Goal: Understand process/instructions: Learn how to perform a task or action

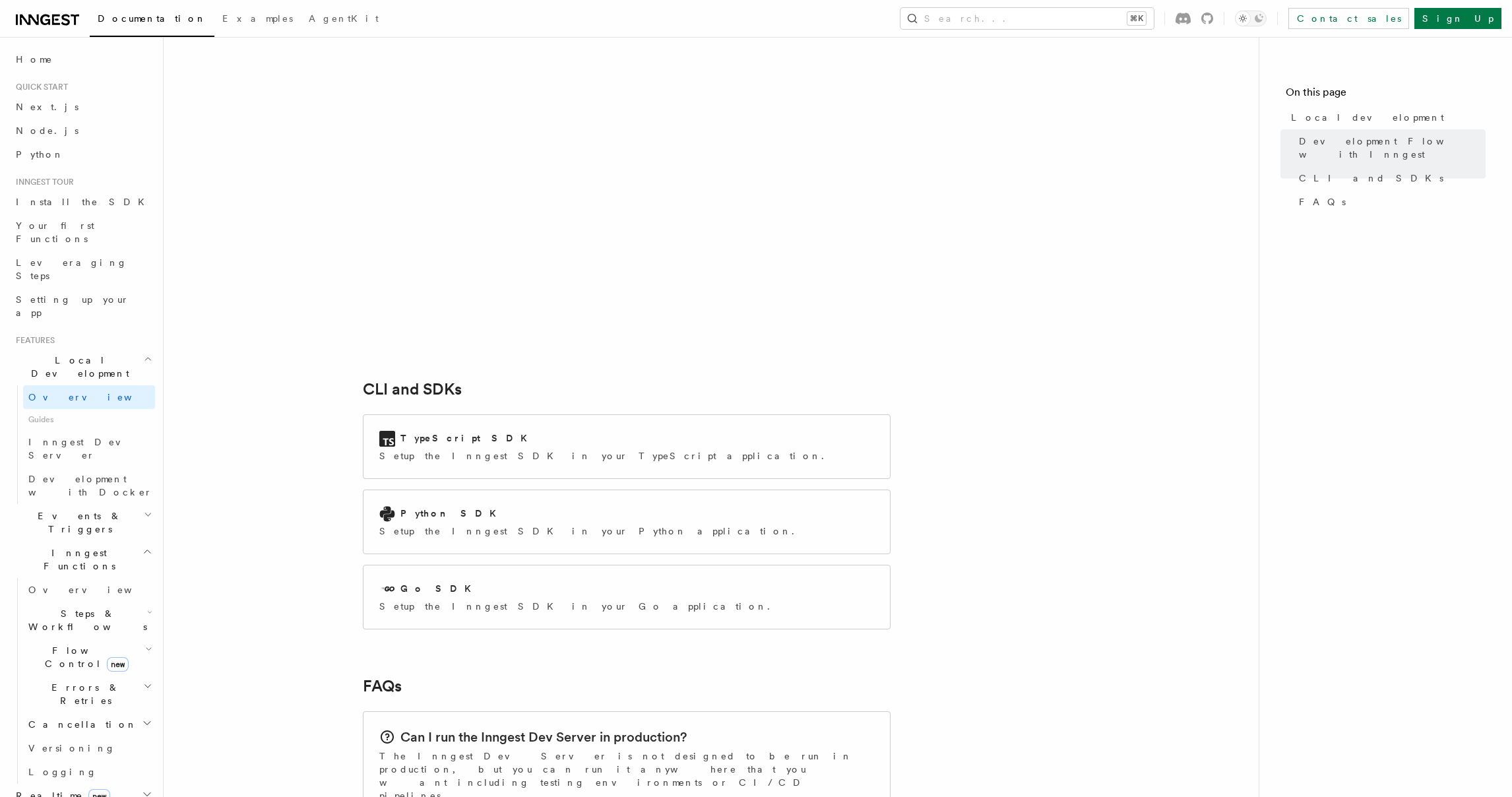
scroll to position [1544, 0]
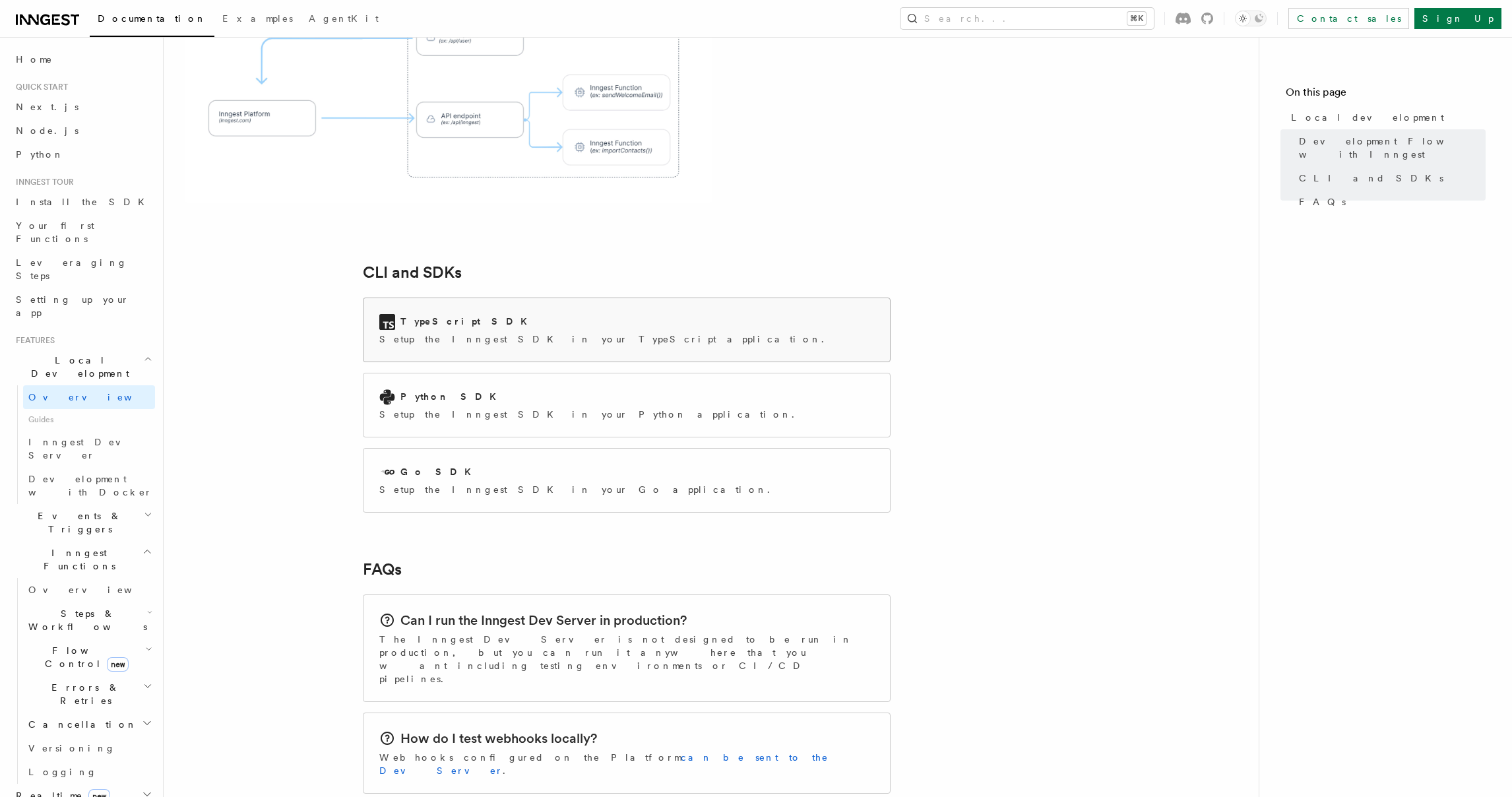
click at [512, 332] on p "Setup the Inngest SDK in your TypeScript application." at bounding box center [606, 339] width 453 height 13
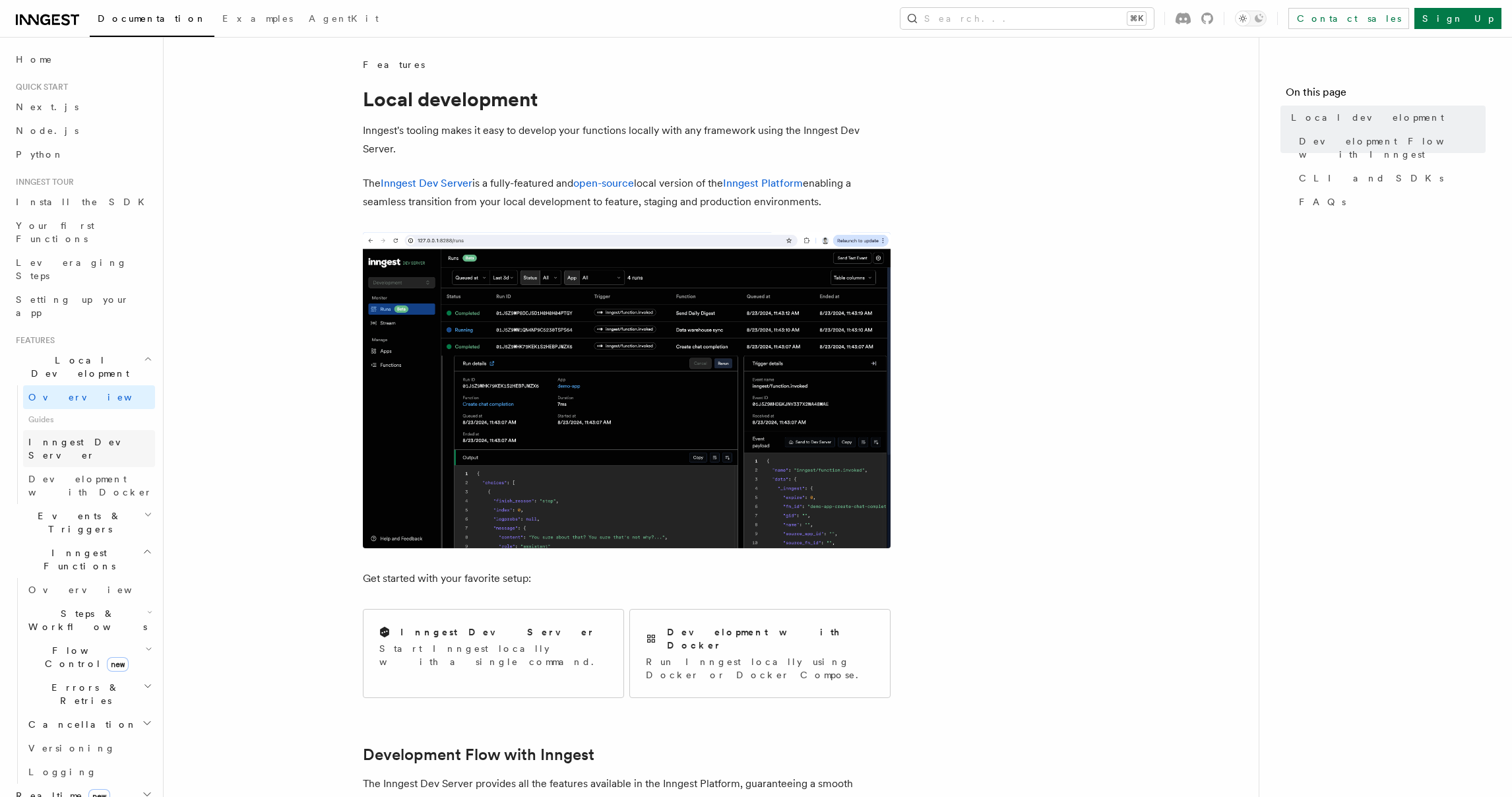
click at [105, 436] on span "Inngest Dev Server" at bounding box center [85, 448] width 112 height 24
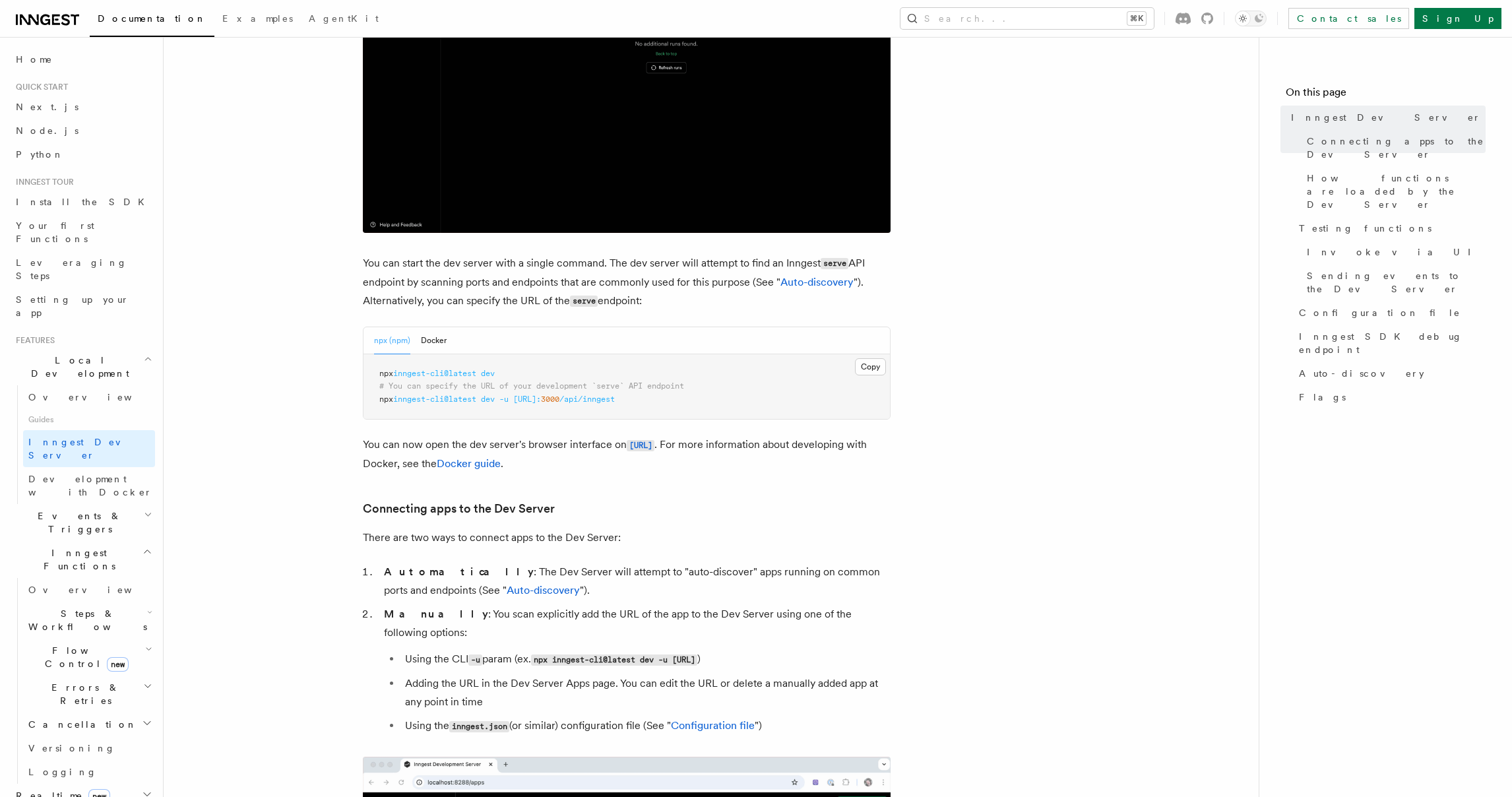
scroll to position [355, 0]
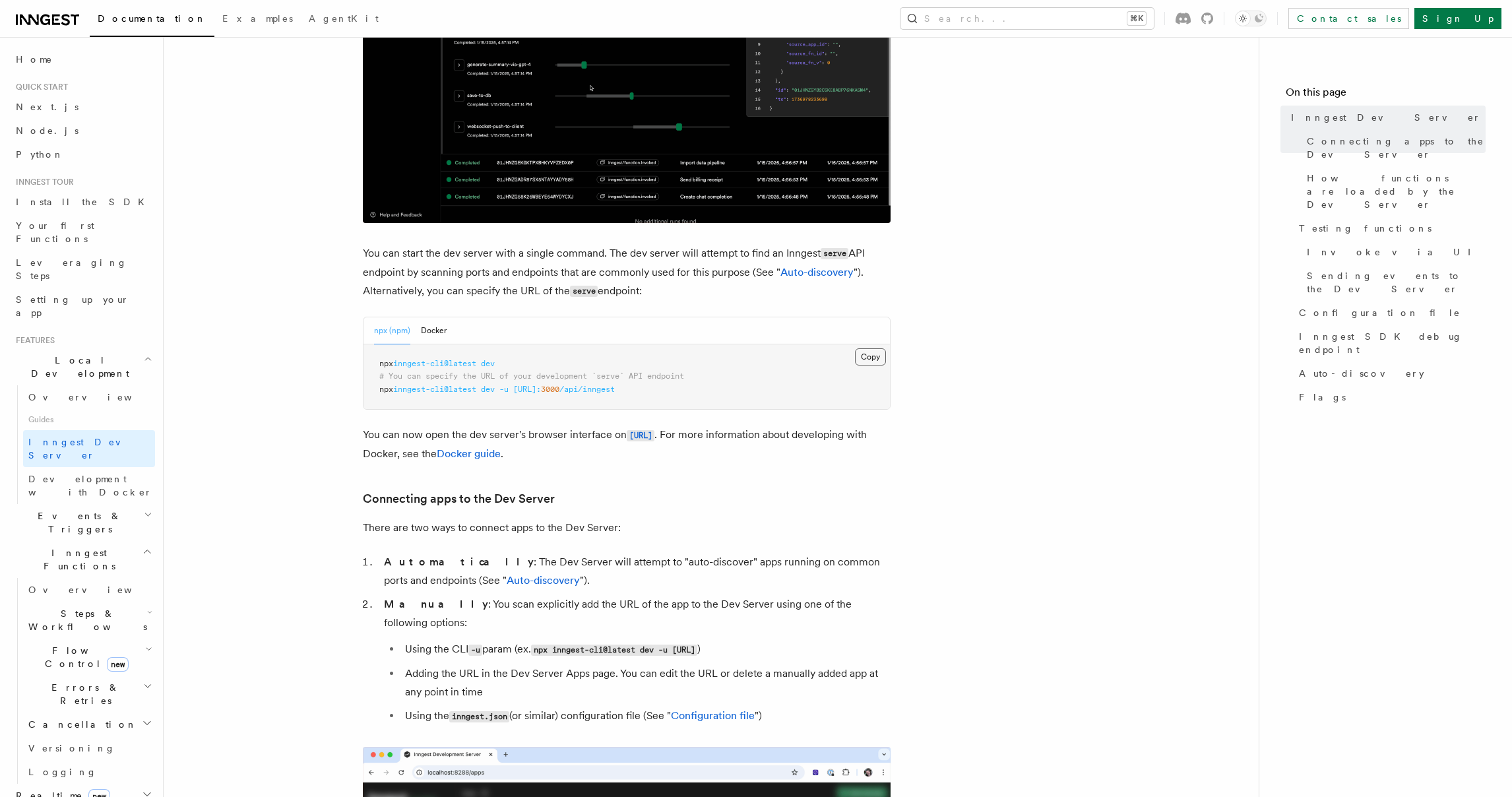
click at [875, 353] on button "Copy Copied" at bounding box center [870, 357] width 31 height 17
